Goal: Navigation & Orientation: Find specific page/section

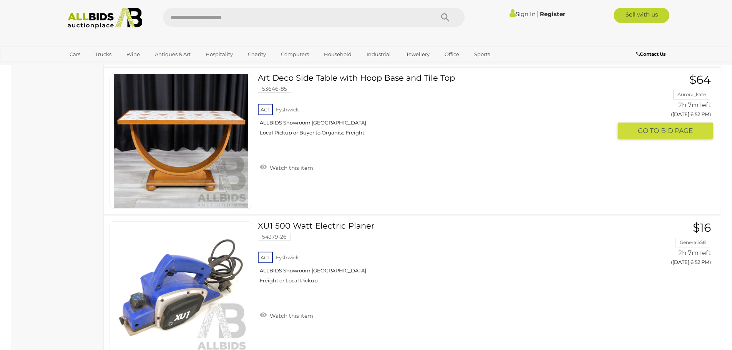
scroll to position [7223, 0]
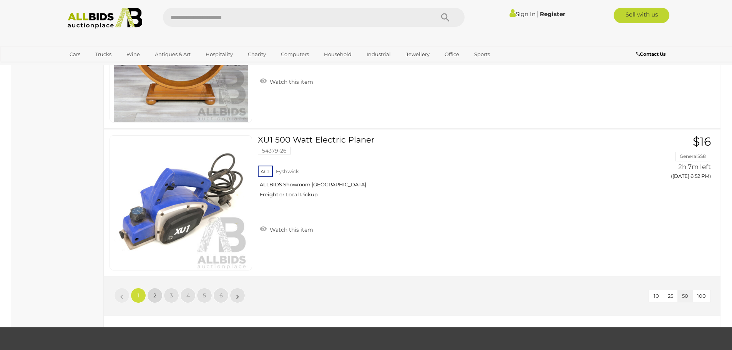
click at [157, 295] on link "2" at bounding box center [154, 295] width 15 height 15
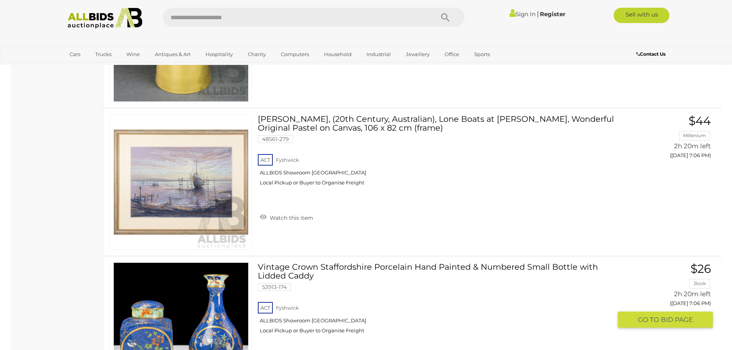
scroll to position [7288, 0]
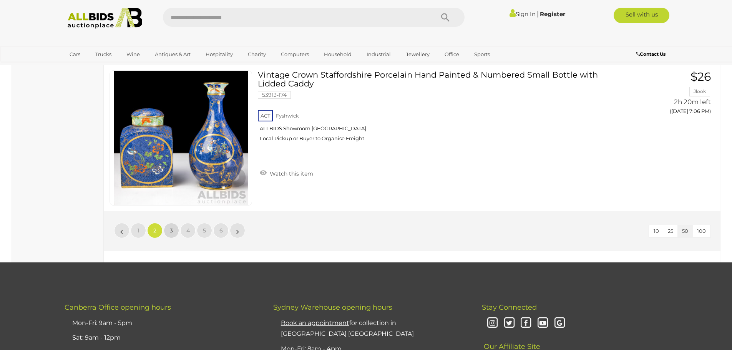
click at [171, 228] on span "3" at bounding box center [171, 230] width 3 height 7
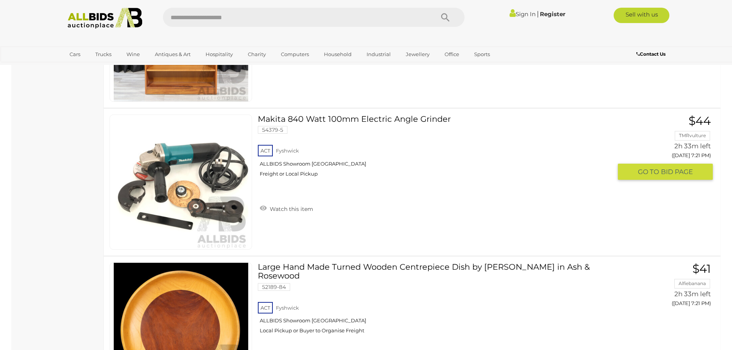
scroll to position [7288, 0]
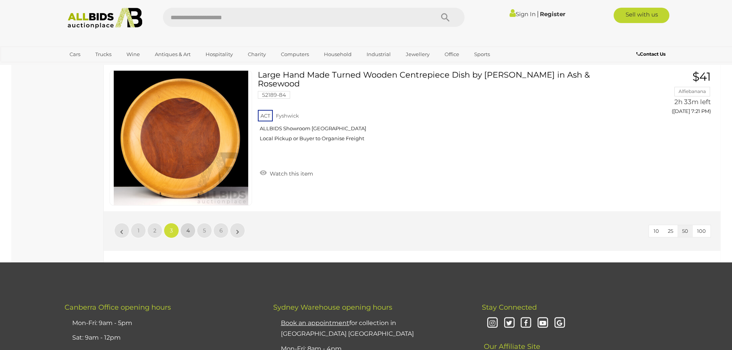
click at [188, 230] on span "4" at bounding box center [187, 230] width 3 height 7
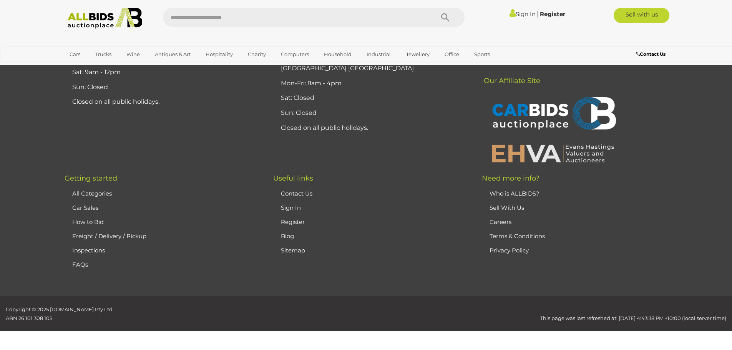
scroll to position [27, 0]
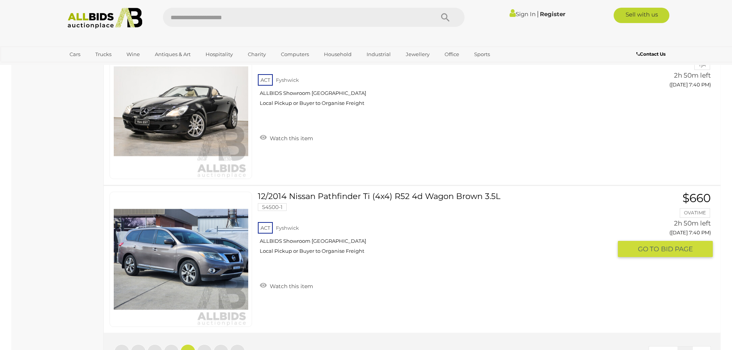
scroll to position [7249, 0]
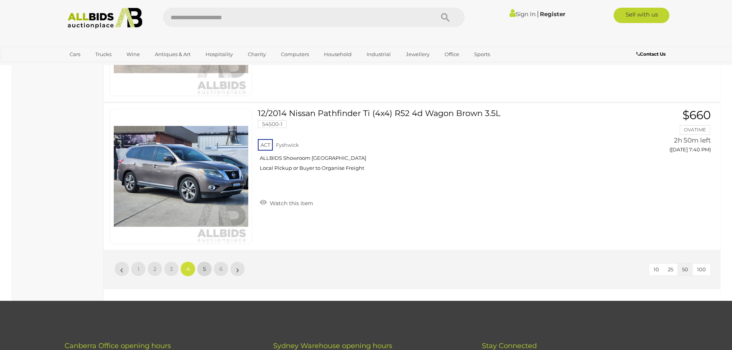
click at [206, 270] on span "5" at bounding box center [204, 268] width 3 height 7
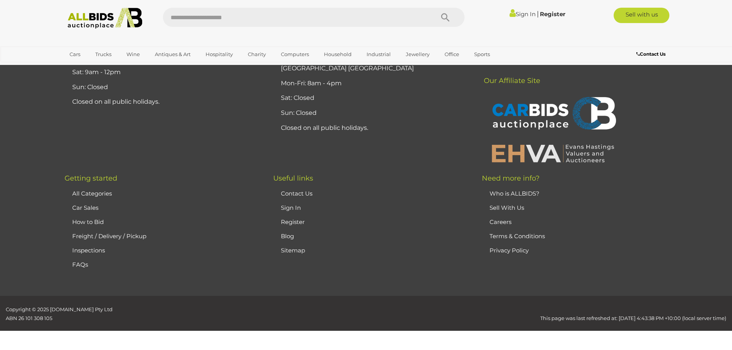
scroll to position [27, 0]
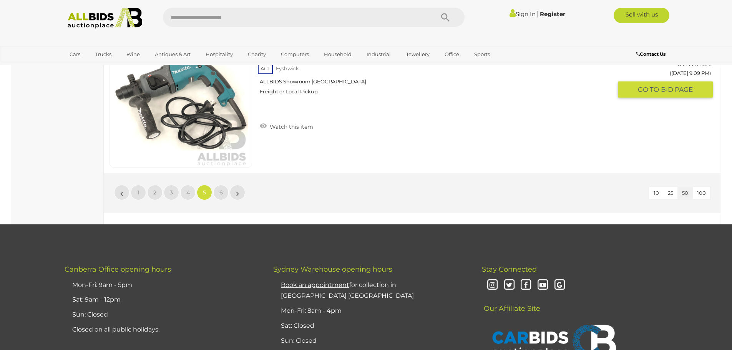
scroll to position [7326, 0]
click at [224, 191] on link "6" at bounding box center [220, 191] width 15 height 15
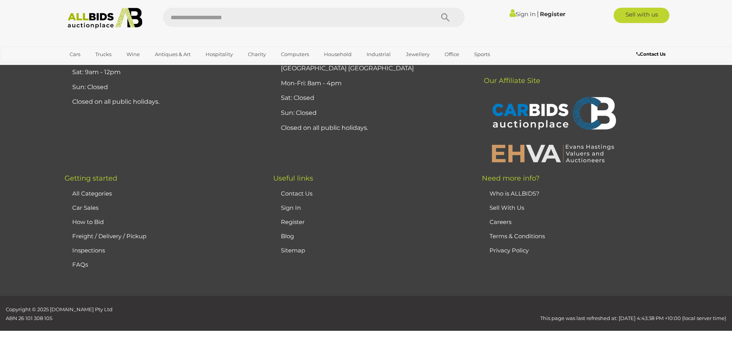
scroll to position [27, 0]
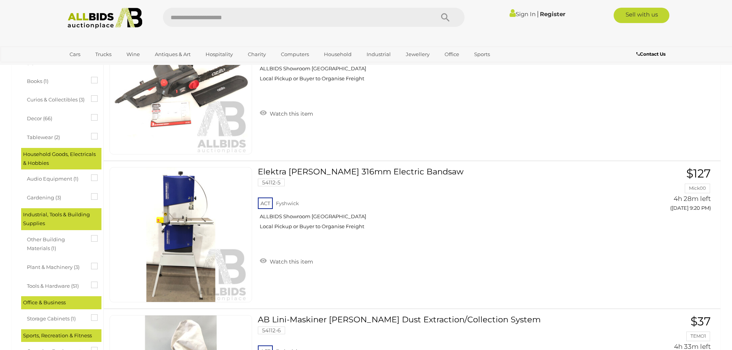
scroll to position [257, 0]
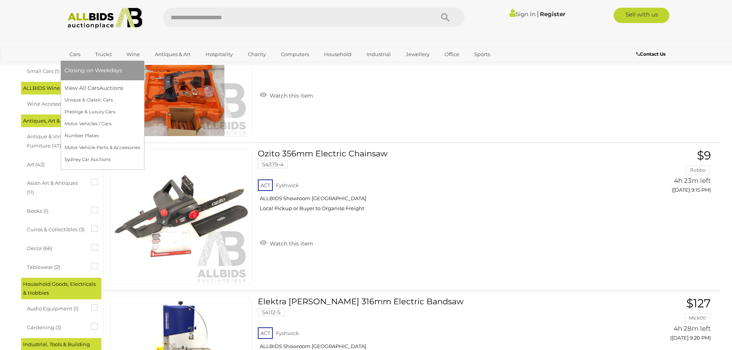
click at [72, 52] on link "Cars" at bounding box center [75, 54] width 21 height 13
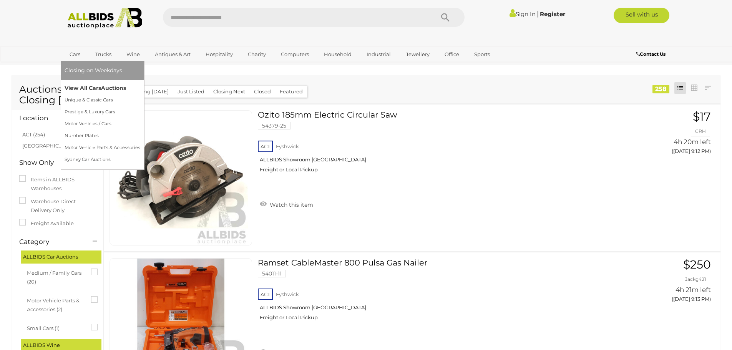
click at [82, 84] on link "View All Cars Auctions" at bounding box center [103, 88] width 76 height 12
